Goal: Contribute content: Add original content to the website for others to see

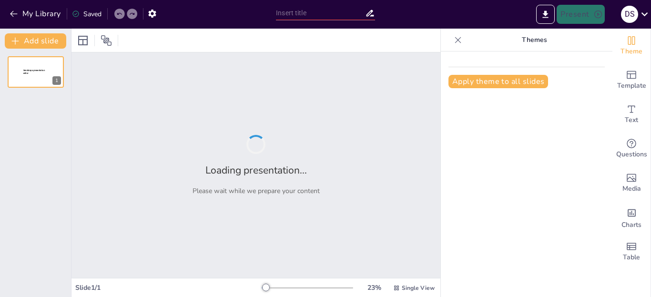
type input "Explorando la Saga de Harry Potter: Un Viaje Mágico"
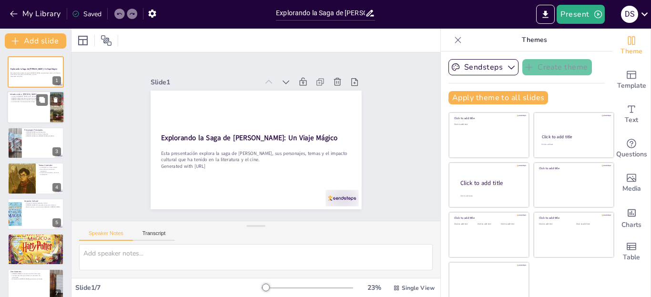
click at [26, 96] on p "La saga de Harry Potter consta de siete libros." at bounding box center [28, 97] width 37 height 2
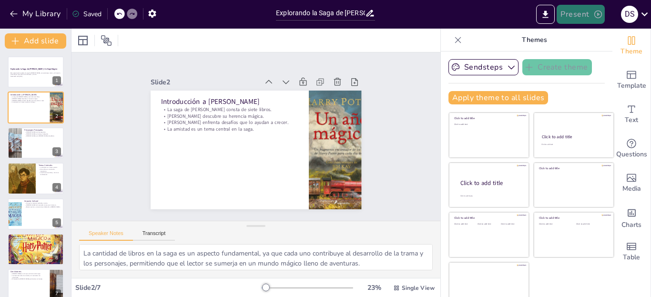
click at [577, 15] on button "Present" at bounding box center [580, 14] width 48 height 19
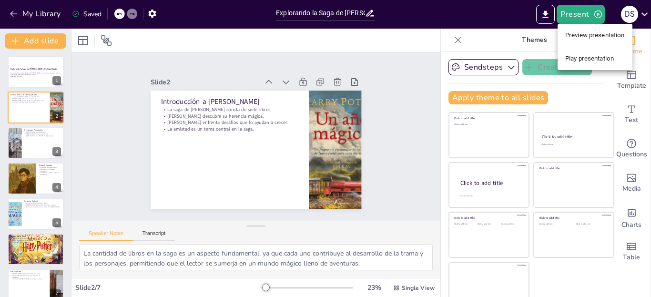
click at [601, 59] on li "Play presentation" at bounding box center [594, 58] width 75 height 15
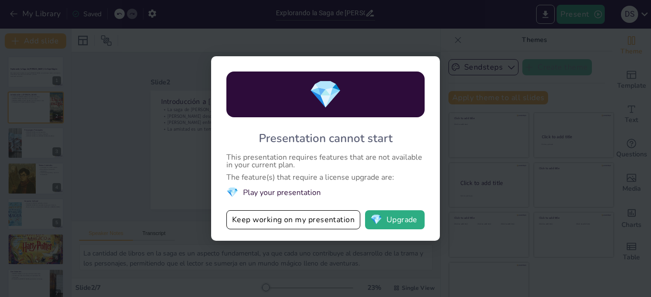
click at [477, 160] on div "💎 Presentation cannot start This presentation requires features that are not av…" at bounding box center [325, 148] width 651 height 297
click at [317, 219] on button "Keep working on my presentation" at bounding box center [293, 219] width 134 height 19
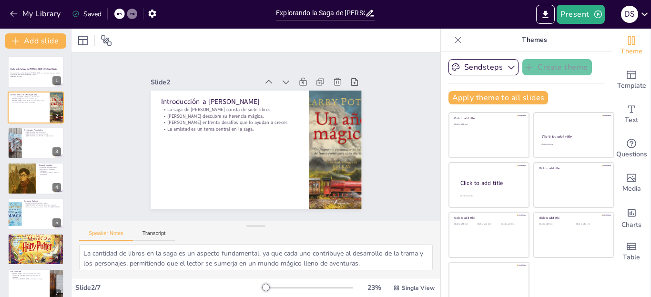
click at [453, 44] on icon at bounding box center [458, 40] width 10 height 10
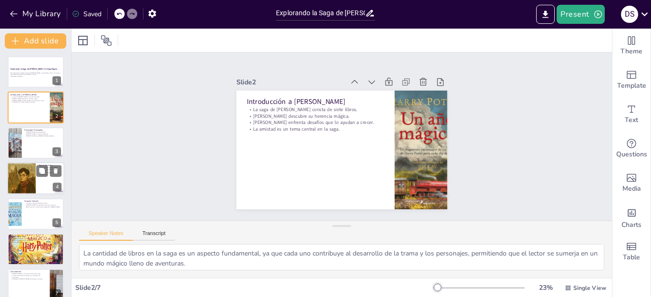
click at [20, 170] on div at bounding box center [21, 178] width 29 height 43
type textarea "La amistad en la saga muestra cómo los lazos humanos pueden superar los desafío…"
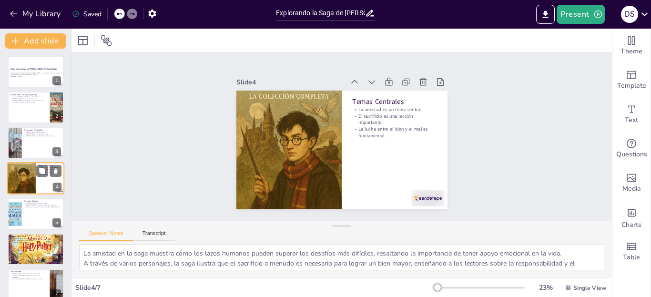
scroll to position [6, 0]
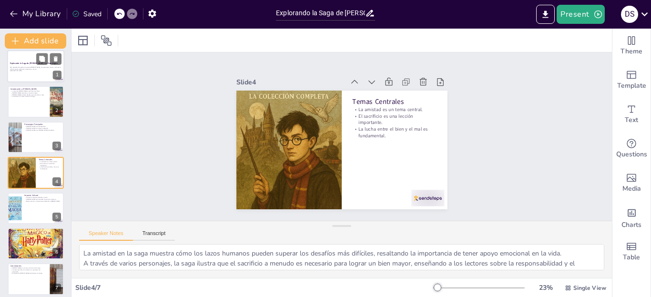
click at [31, 67] on p "Esta presentación explora la saga de Harry Potter, sus personajes, temas y el i…" at bounding box center [35, 67] width 51 height 3
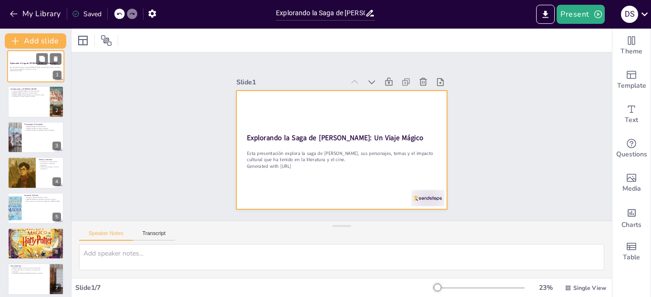
scroll to position [0, 0]
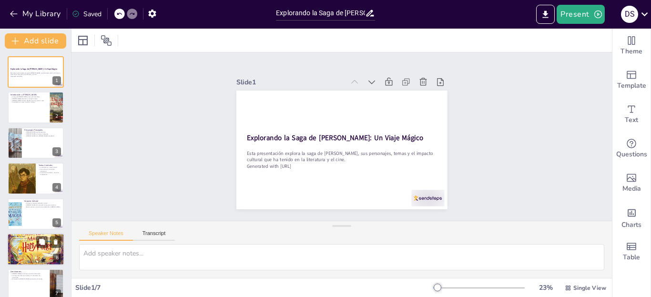
click at [22, 250] on div at bounding box center [35, 249] width 57 height 68
type textarea "La relevancia continua de Harry Potter es un testimonio de su calidad como obra…"
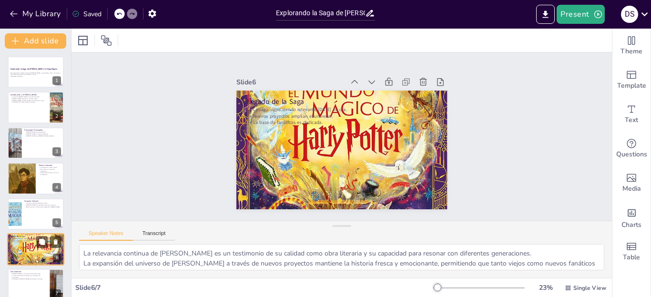
scroll to position [11, 0]
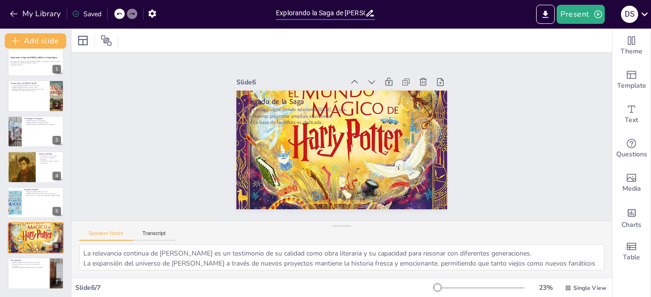
click at [331, 15] on input "Explorando la Saga de Harry Potter: Un Viaje Mágico" at bounding box center [320, 13] width 89 height 14
click at [367, 14] on icon at bounding box center [370, 13] width 10 height 10
drag, startPoint x: 367, startPoint y: 12, endPoint x: 247, endPoint y: 8, distance: 120.1
click at [261, 10] on div "My Library Saved Explorando la Saga de Harry Potter: Un Viaje Mágico Present D s" at bounding box center [325, 14] width 651 height 29
click at [16, 18] on icon "button" at bounding box center [14, 14] width 10 height 10
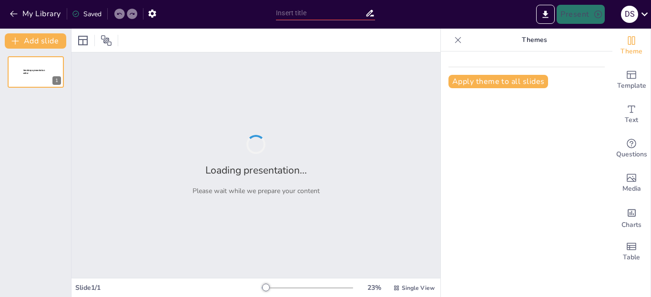
type input "Importancia del Cuidado Ambiental en la Actualidad"
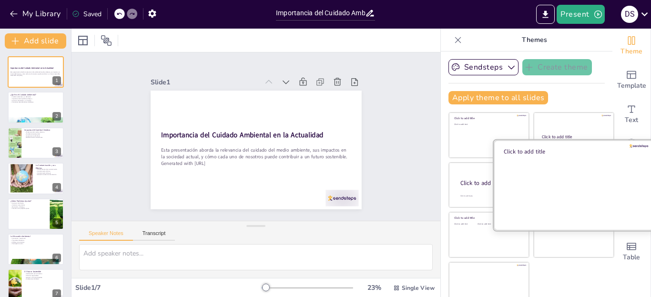
scroll to position [10, 0]
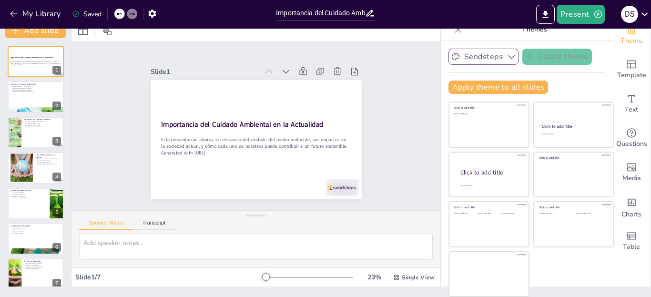
click at [487, 55] on button "Sendsteps" at bounding box center [483, 57] width 70 height 16
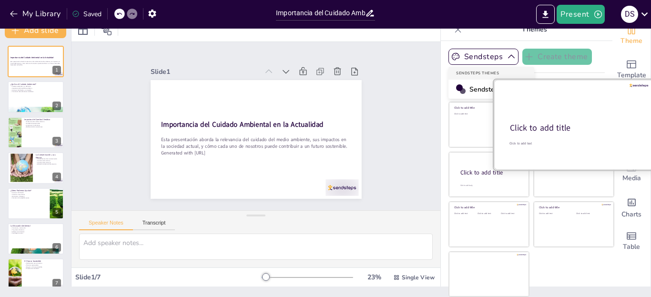
click at [555, 88] on div at bounding box center [573, 125] width 160 height 90
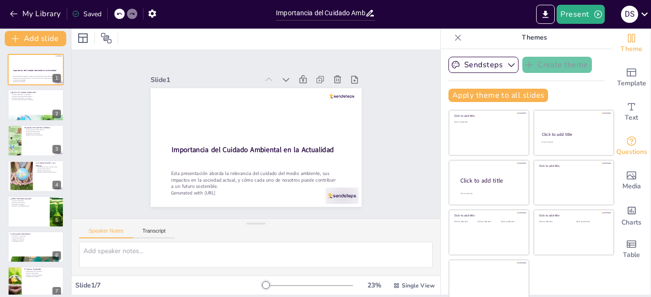
scroll to position [0, 0]
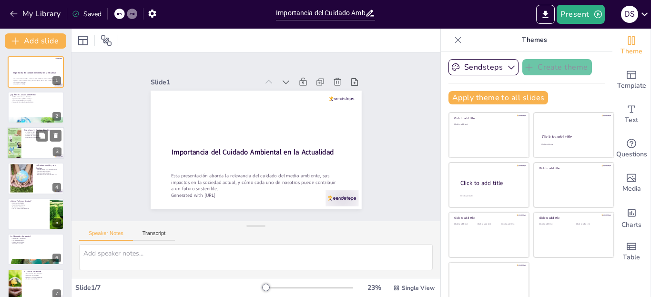
click at [26, 134] on p "Impacto en la vida diaria" at bounding box center [42, 135] width 37 height 2
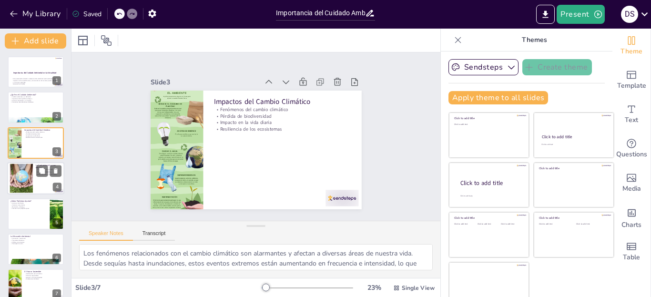
click at [27, 172] on div at bounding box center [21, 178] width 45 height 29
type textarea "Las consecuencias de la contaminación son devastadoras y afectan tanto a la sal…"
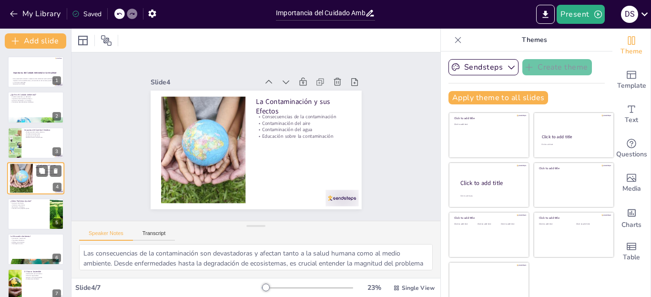
scroll to position [6, 0]
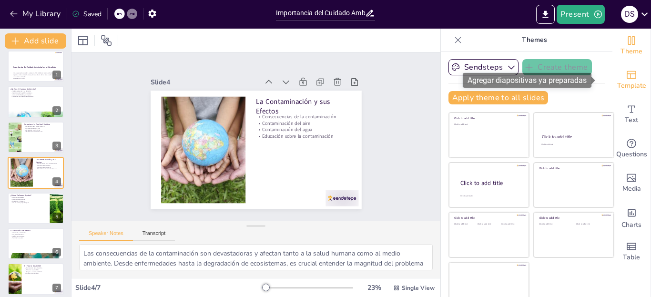
click at [625, 79] on div "Template" at bounding box center [631, 80] width 38 height 34
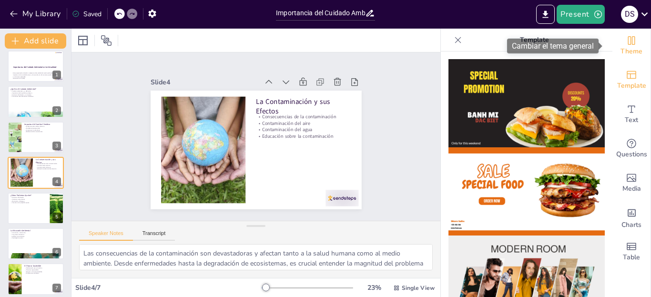
click at [620, 48] on span "Theme" at bounding box center [631, 51] width 22 height 10
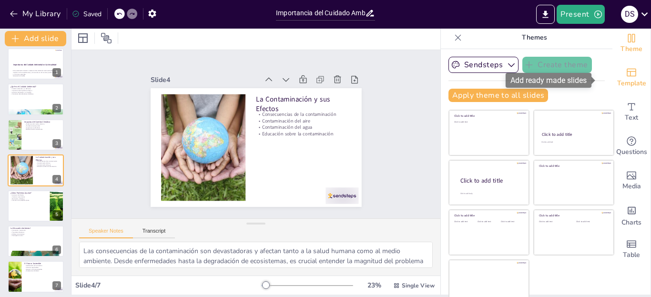
scroll to position [0, 0]
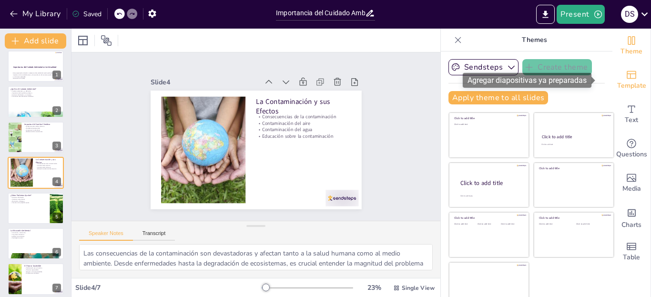
click at [623, 76] on div "Template" at bounding box center [631, 80] width 38 height 34
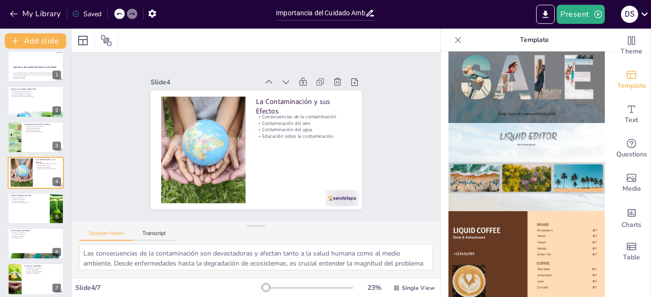
scroll to position [476, 0]
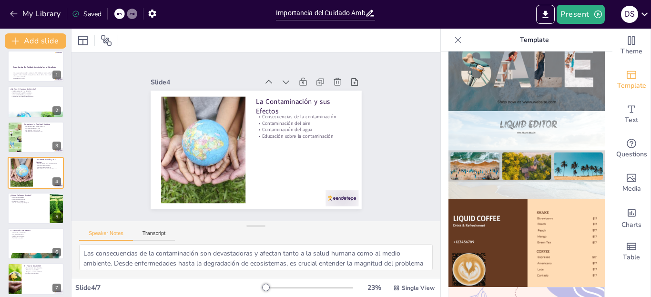
click at [536, 142] on img at bounding box center [526, 155] width 156 height 88
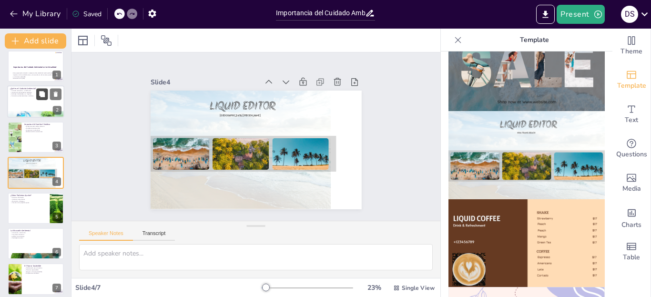
scroll to position [0, 0]
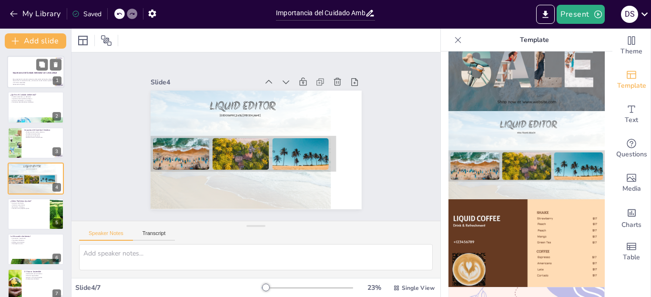
click at [18, 71] on strong "Importancia del Cuidado Ambiental en la Actualidad" at bounding box center [35, 72] width 44 height 2
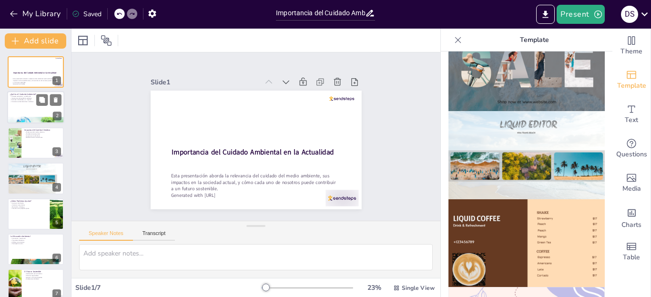
click at [27, 103] on div at bounding box center [35, 107] width 57 height 32
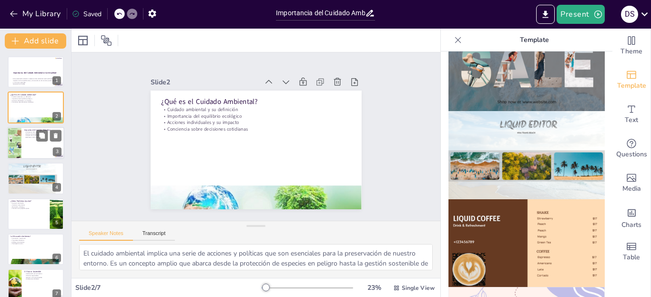
click at [25, 131] on p "Fenómenos del cambio climático" at bounding box center [42, 132] width 37 height 2
type textarea "Los fenómenos relacionados con el cambio climático son alarmantes y afectan a d…"
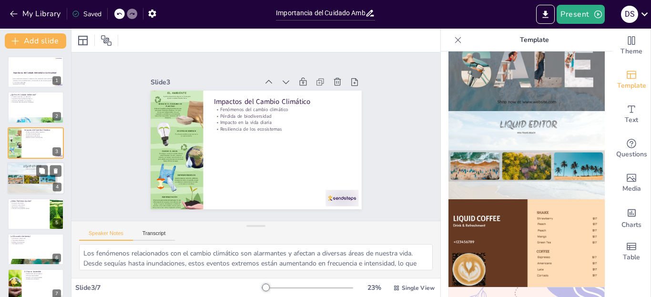
click at [22, 180] on div at bounding box center [15, 178] width 15 height 11
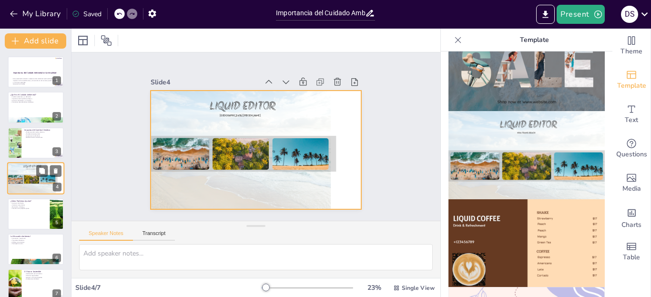
scroll to position [6, 0]
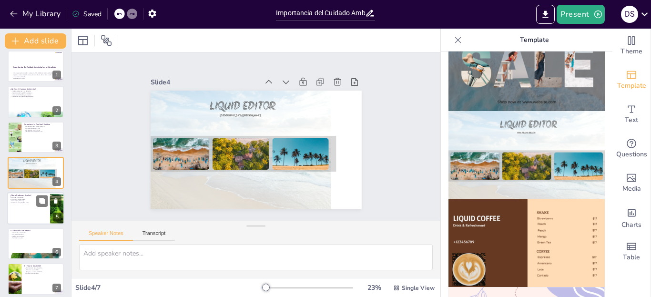
click at [25, 199] on p "Iniciativas comunitarias" at bounding box center [28, 199] width 37 height 2
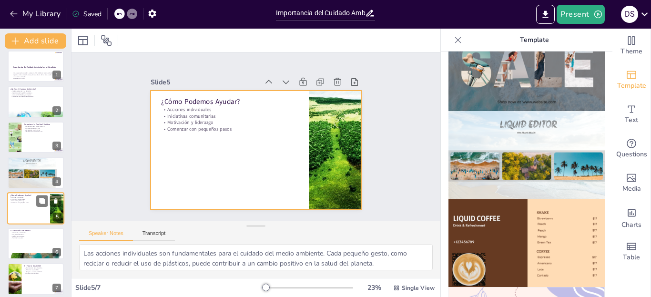
scroll to position [11, 0]
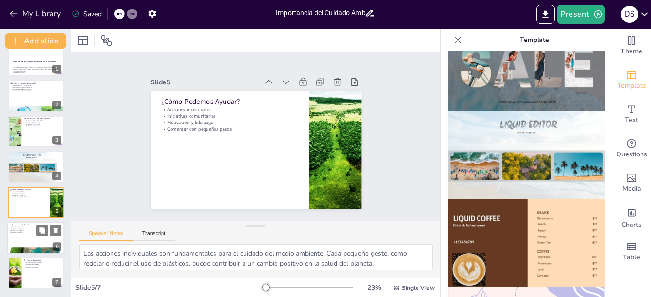
click at [26, 240] on div at bounding box center [35, 237] width 57 height 32
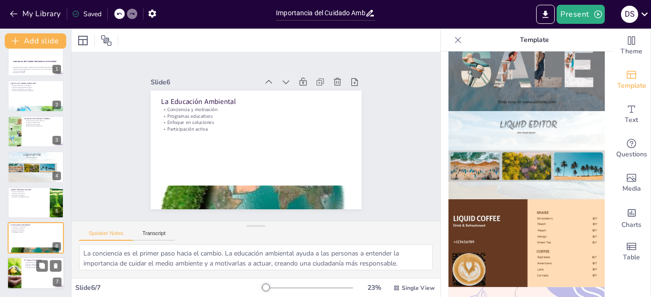
click at [28, 269] on div at bounding box center [35, 273] width 57 height 32
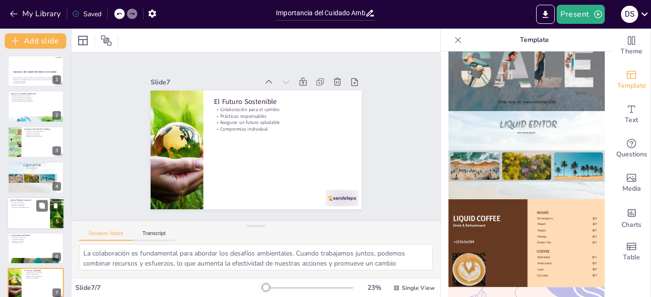
scroll to position [0, 0]
click at [29, 102] on p "Conciencia sobre decisiones cotidianas" at bounding box center [35, 102] width 51 height 2
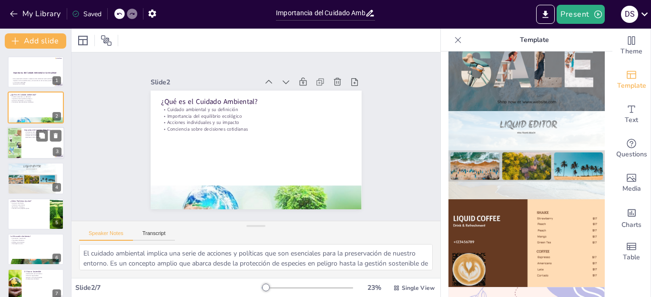
click at [23, 147] on div at bounding box center [35, 143] width 57 height 32
type textarea "Los fenómenos relacionados con el cambio climático son alarmantes y afectan a d…"
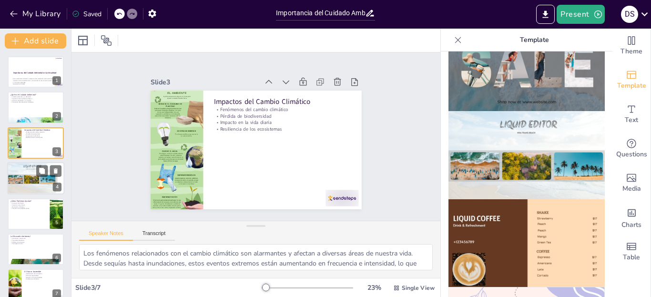
click at [20, 178] on div at bounding box center [15, 178] width 15 height 11
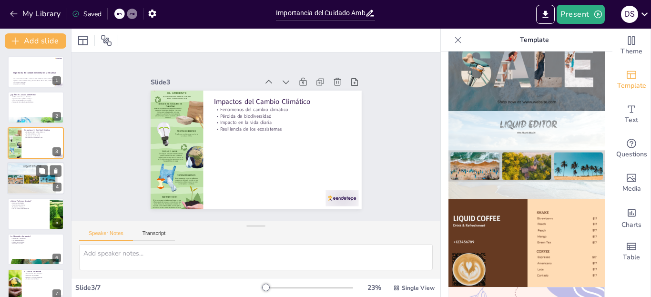
scroll to position [6, 0]
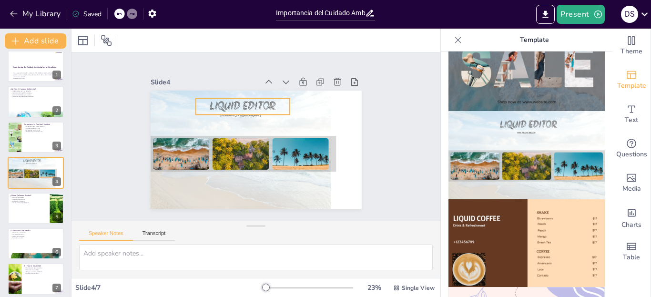
click at [238, 102] on span "LIQUID EDITOR" at bounding box center [245, 104] width 67 height 23
click at [233, 116] on div at bounding box center [241, 128] width 221 height 224
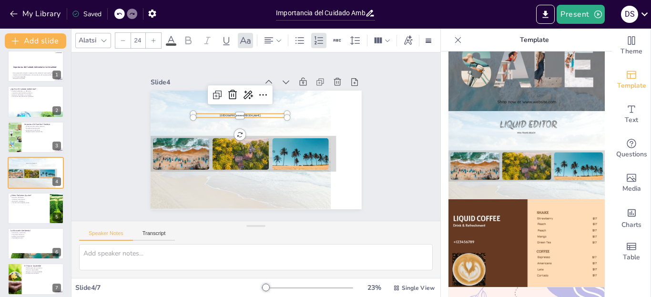
click at [233, 110] on div "[GEOGRAPHIC_DATA][PERSON_NAME]" at bounding box center [254, 150] width 222 height 140
type input "24.1"
click at [280, 106] on div "[GEOGRAPHIC_DATA][PERSON_NAME]" at bounding box center [254, 150] width 222 height 140
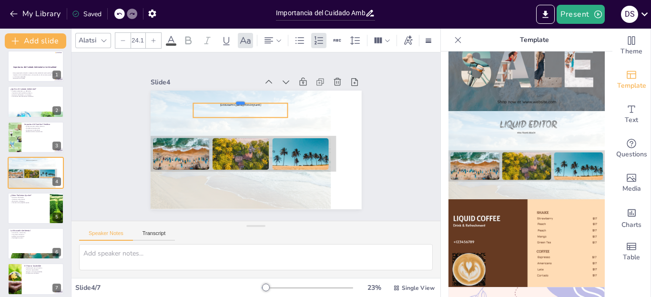
drag, startPoint x: 231, startPoint y: 109, endPoint x: 233, endPoint y: 99, distance: 10.6
click at [233, 99] on div at bounding box center [244, 98] width 95 height 18
click at [264, 104] on div "[GEOGRAPHIC_DATA][PERSON_NAME]" at bounding box center [285, 129] width 43 height 94
click at [248, 103] on p "[GEOGRAPHIC_DATA][PERSON_NAME]" at bounding box center [246, 102] width 93 height 23
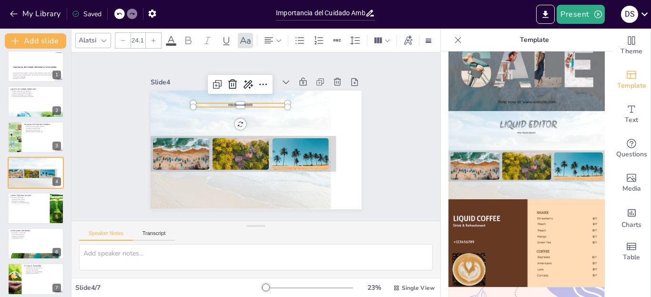
drag, startPoint x: 247, startPoint y: 102, endPoint x: 222, endPoint y: 100, distance: 24.9
click at [222, 100] on div "NHAmedio ambiente" at bounding box center [244, 143] width 208 height 242
click at [155, 38] on icon at bounding box center [153, 41] width 6 height 6
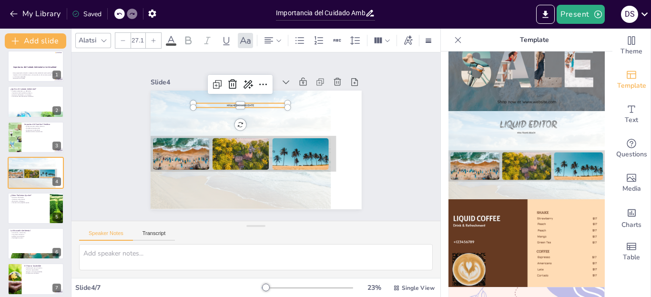
click at [155, 38] on icon at bounding box center [153, 41] width 6 height 6
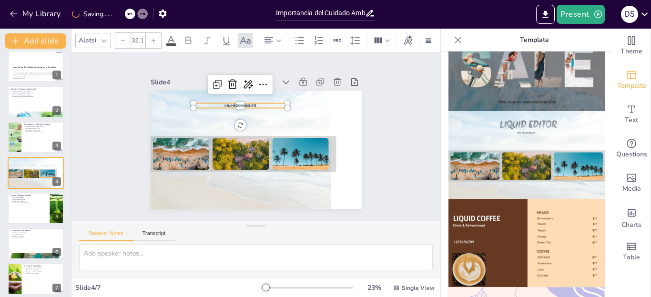
click at [155, 38] on icon at bounding box center [153, 41] width 6 height 6
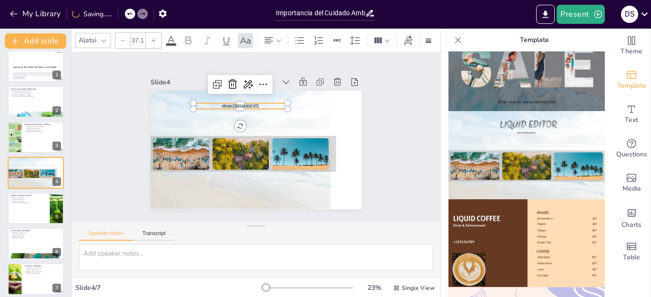
click at [155, 38] on icon at bounding box center [153, 41] width 6 height 6
type input "40.1"
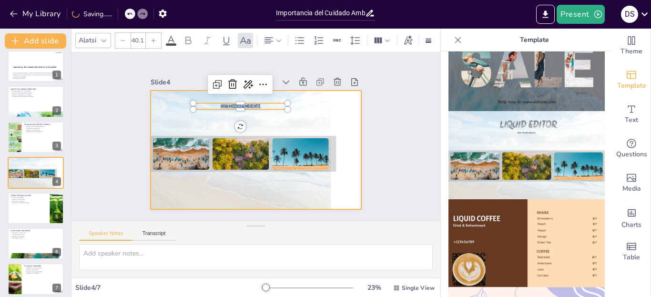
click at [308, 111] on div at bounding box center [240, 138] width 204 height 170
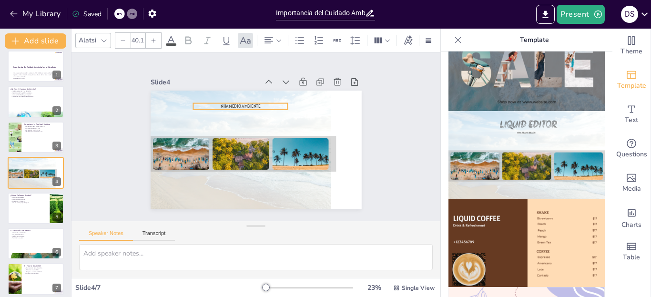
click at [254, 101] on p "NHAmedio ambiente" at bounding box center [243, 105] width 95 height 16
click at [253, 102] on p "NHAmedio ambiente" at bounding box center [247, 104] width 94 height 26
click at [253, 102] on p "NHAmedio ambiente" at bounding box center [243, 105] width 95 height 16
click at [256, 102] on p "NHAmedio ambiente" at bounding box center [243, 105] width 95 height 16
click at [386, 123] on div "Slide 1 Importancia del Cuidado Ambiental en la Actualidad Esta presentación ab…" at bounding box center [256, 136] width 384 height 206
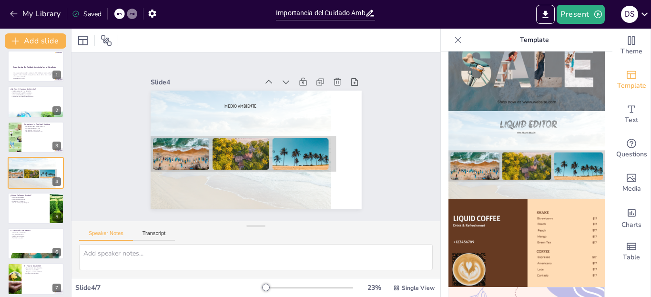
click at [455, 40] on div at bounding box center [457, 39] width 15 height 15
